Goal: Task Accomplishment & Management: Manage account settings

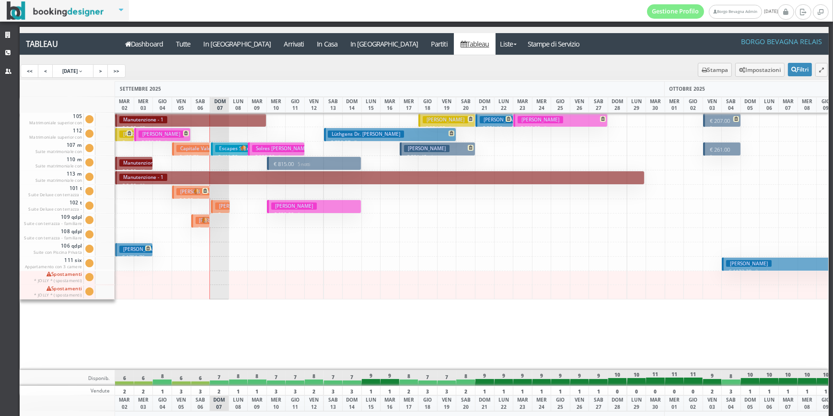
click at [220, 150] on h3 "Escapes Secret" at bounding box center [236, 148] width 42 height 7
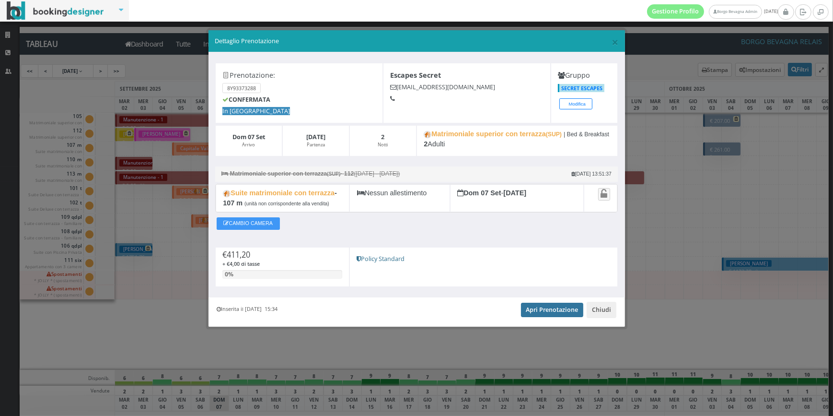
click at [563, 317] on link "Apri Prenotazione" at bounding box center [552, 309] width 63 height 14
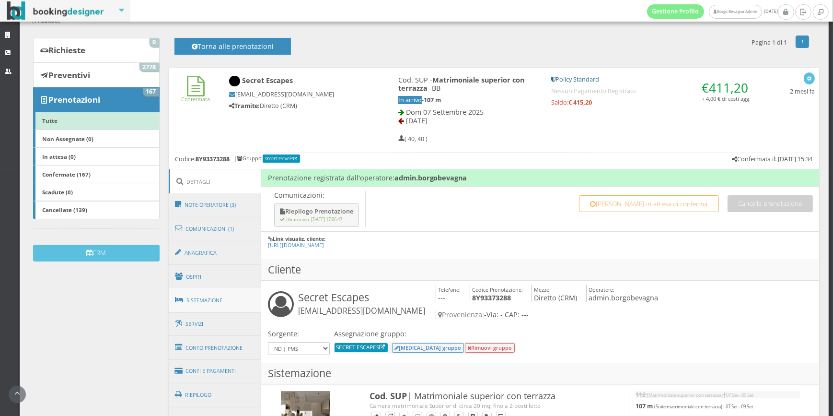
scroll to position [97, 0]
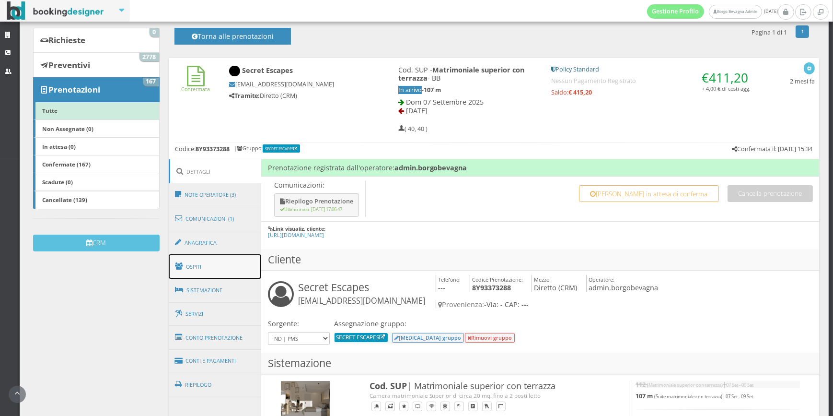
click at [228, 261] on link "Ospiti" at bounding box center [215, 266] width 93 height 25
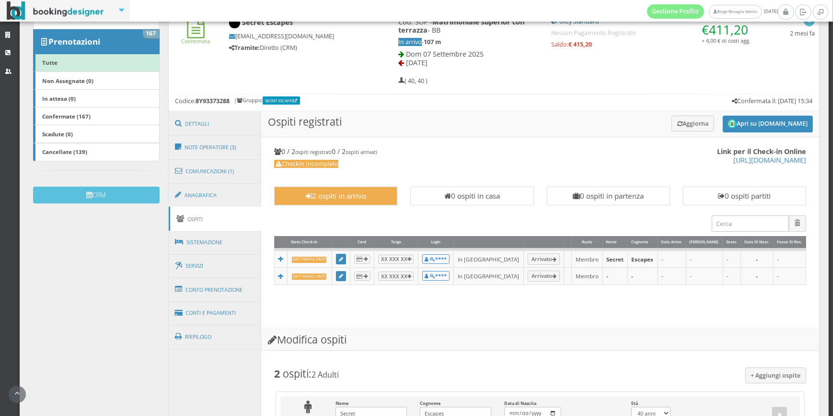
scroll to position [242, 0]
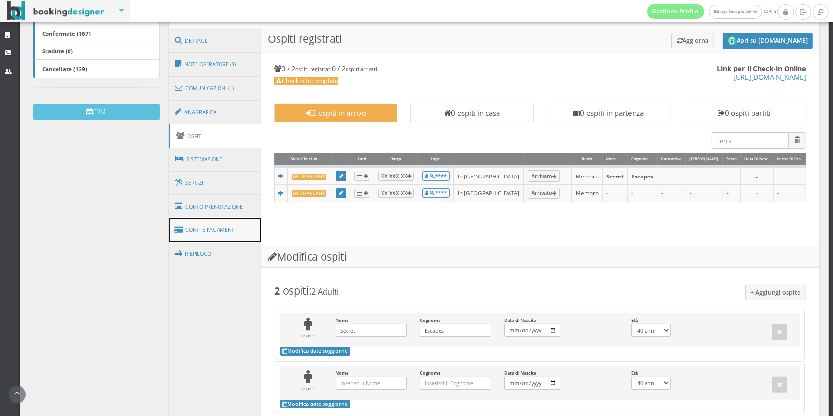
click at [256, 227] on link "Conti e Pagamenti" at bounding box center [215, 230] width 93 height 24
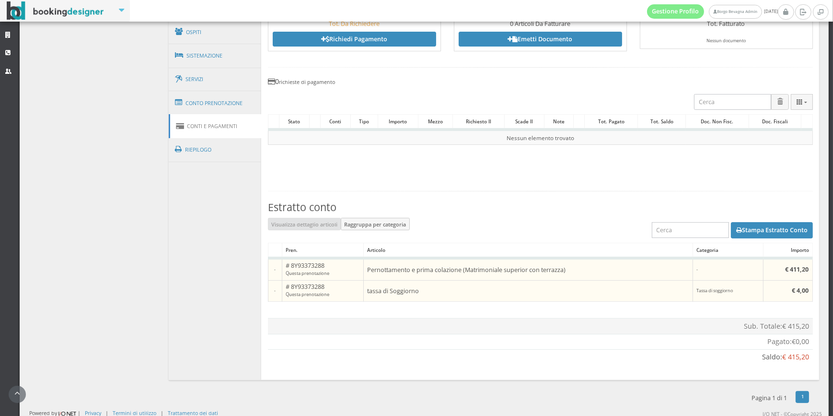
scroll to position [359, 0]
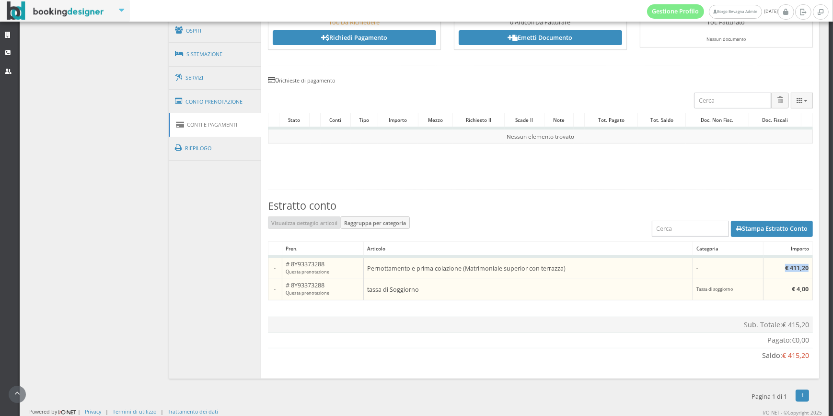
drag, startPoint x: 778, startPoint y: 266, endPoint x: 805, endPoint y: 266, distance: 27.8
click at [805, 266] on td "€ 411,20" at bounding box center [787, 267] width 49 height 22
drag, startPoint x: 788, startPoint y: 288, endPoint x: 795, endPoint y: 288, distance: 6.7
click at [795, 288] on b "€ 4,00" at bounding box center [800, 289] width 17 height 8
drag, startPoint x: 795, startPoint y: 288, endPoint x: 703, endPoint y: 361, distance: 117.3
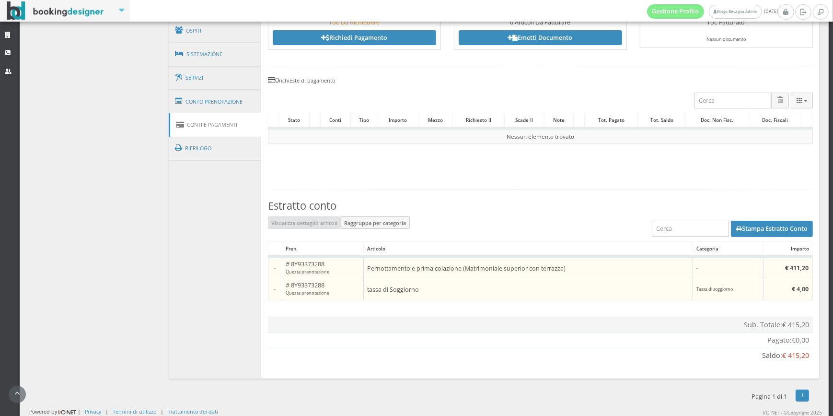
click at [690, 361] on td "Saldo: € 415,20" at bounding box center [540, 355] width 545 height 15
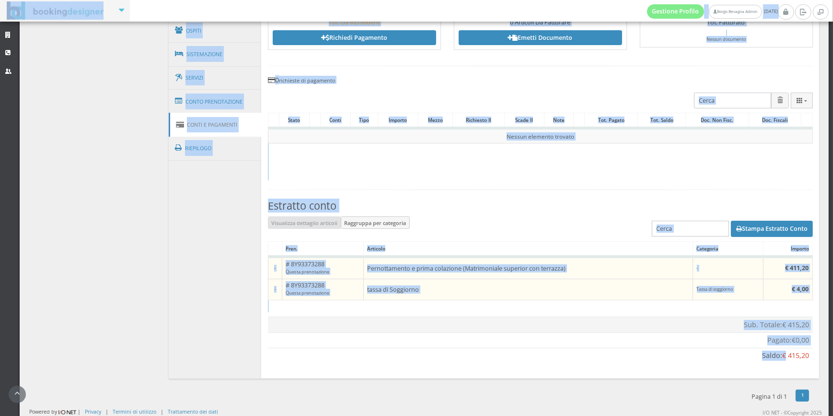
drag, startPoint x: 778, startPoint y: 351, endPoint x: 825, endPoint y: 357, distance: 46.9
click at [825, 357] on div "Gestione Profilo Borgo Bevagna Admin domenica, 07 settembre Strutture CRM Utent…" at bounding box center [416, 208] width 833 height 416
drag, startPoint x: 825, startPoint y: 357, endPoint x: 780, endPoint y: 360, distance: 44.7
click at [780, 360] on td "Saldo: € 415,20" at bounding box center [540, 355] width 545 height 15
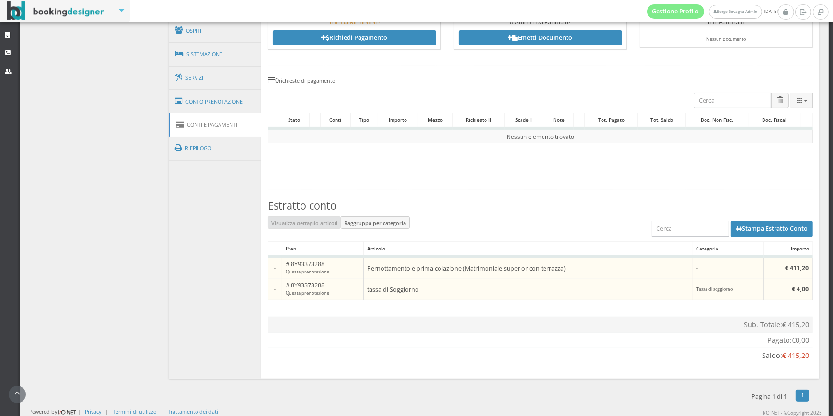
click at [783, 354] on span "€ 415,20" at bounding box center [795, 354] width 27 height 9
drag, startPoint x: 783, startPoint y: 354, endPoint x: 809, endPoint y: 354, distance: 25.9
click at [809, 354] on section "Conto: Secret Escapes Modifica https://bookingdesigner.com/srv/borgobevagna/res…" at bounding box center [540, 163] width 558 height 430
drag, startPoint x: 809, startPoint y: 354, endPoint x: 567, endPoint y: 364, distance: 242.3
click at [567, 364] on section "Conto: Secret Escapes Modifica https://bookingdesigner.com/srv/borgobevagna/res…" at bounding box center [540, 163] width 558 height 430
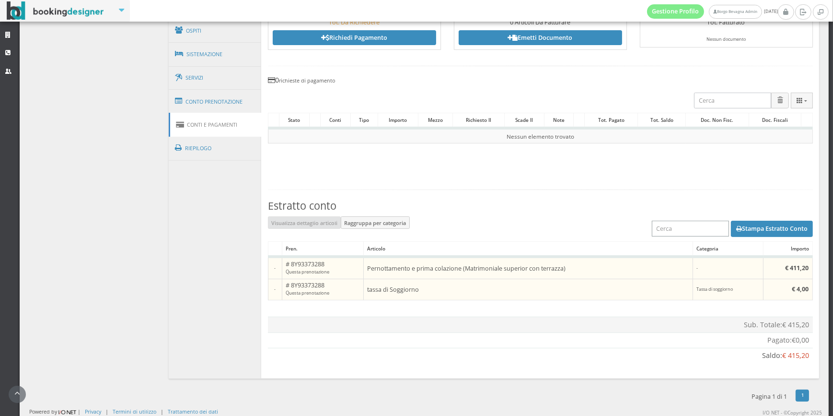
click at [472, 234] on div "Stampa Estratto Conto" at bounding box center [540, 228] width 545 height 25
